Goal: Task Accomplishment & Management: Manage account settings

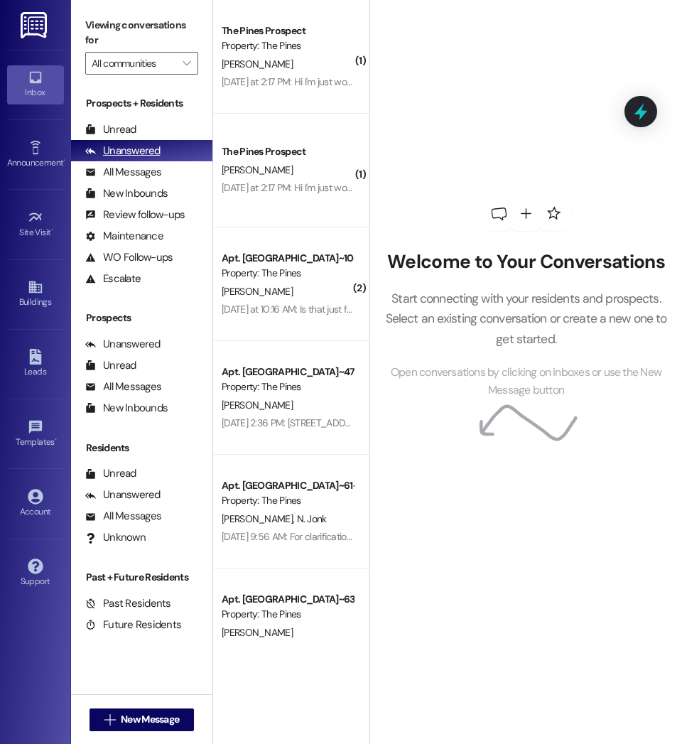
click at [116, 144] on div "Unanswered" at bounding box center [122, 151] width 75 height 15
click at [117, 126] on div "Unread" at bounding box center [110, 129] width 51 height 15
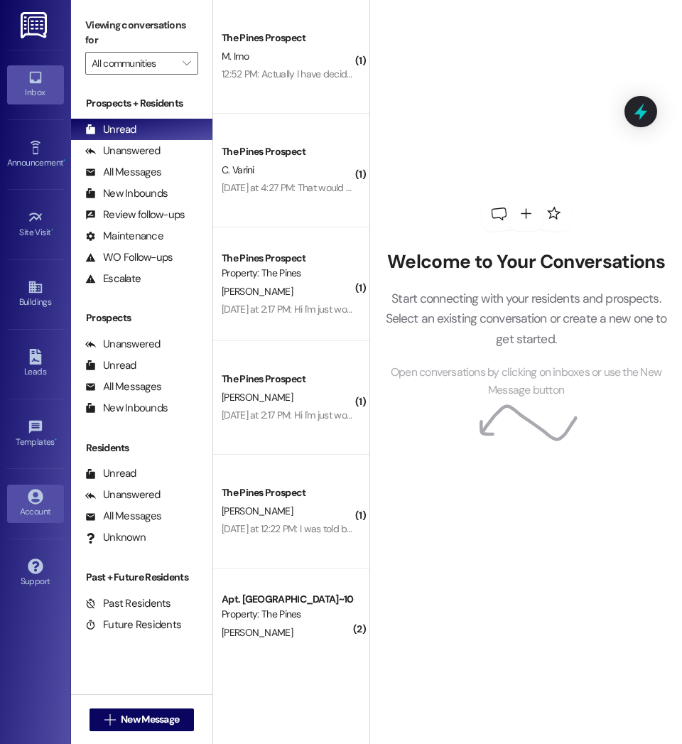
click at [21, 492] on link "Account" at bounding box center [35, 504] width 57 height 38
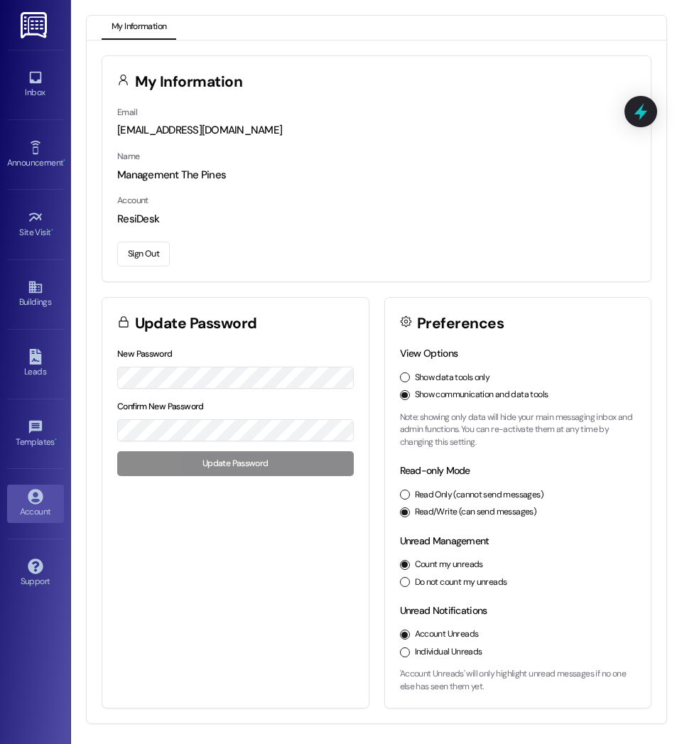
click at [133, 256] on button "Sign Out" at bounding box center [143, 254] width 53 height 25
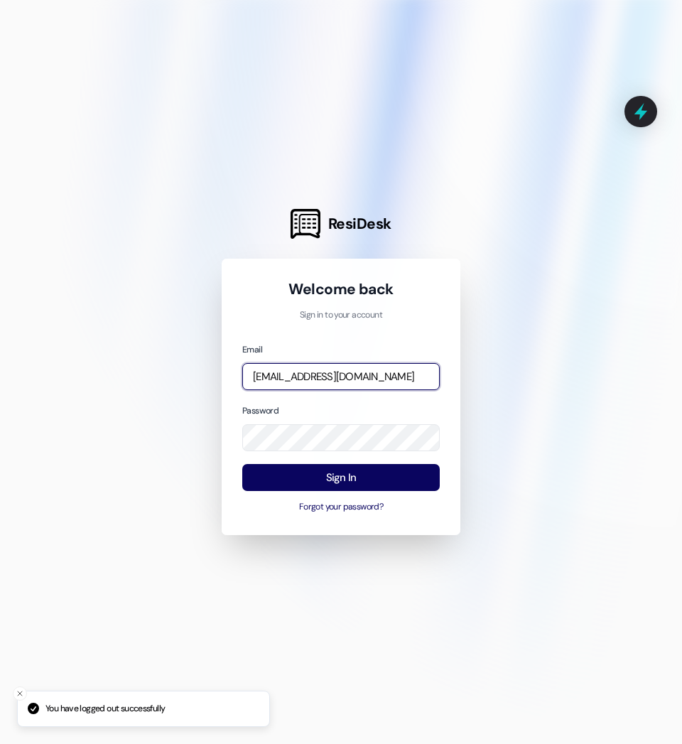
click at [373, 384] on input "[EMAIL_ADDRESS][DOMAIN_NAME]" at bounding box center [341, 377] width 198 height 28
type input "[EMAIL_ADDRESS][DOMAIN_NAME]"
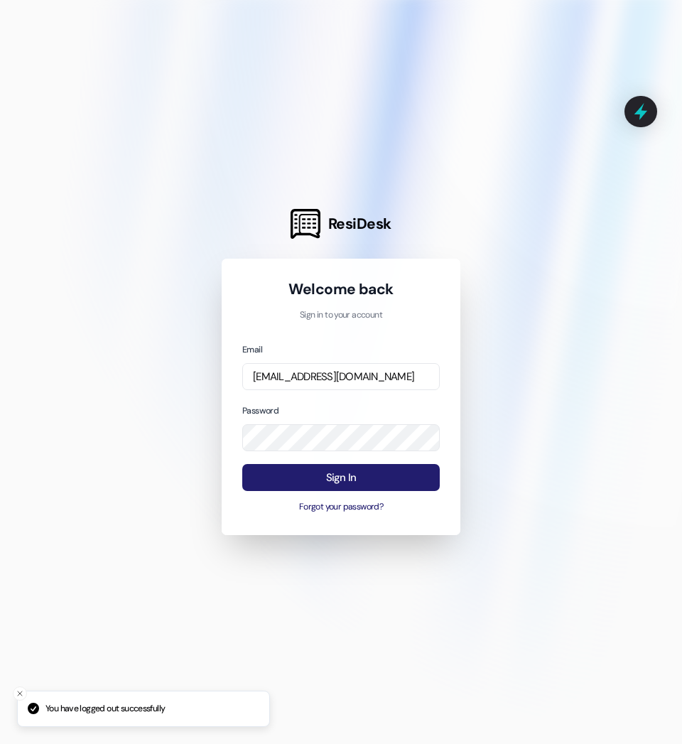
click at [372, 482] on button "Sign In" at bounding box center [341, 478] width 198 height 28
